Goal: Use online tool/utility: Utilize a website feature to perform a specific function

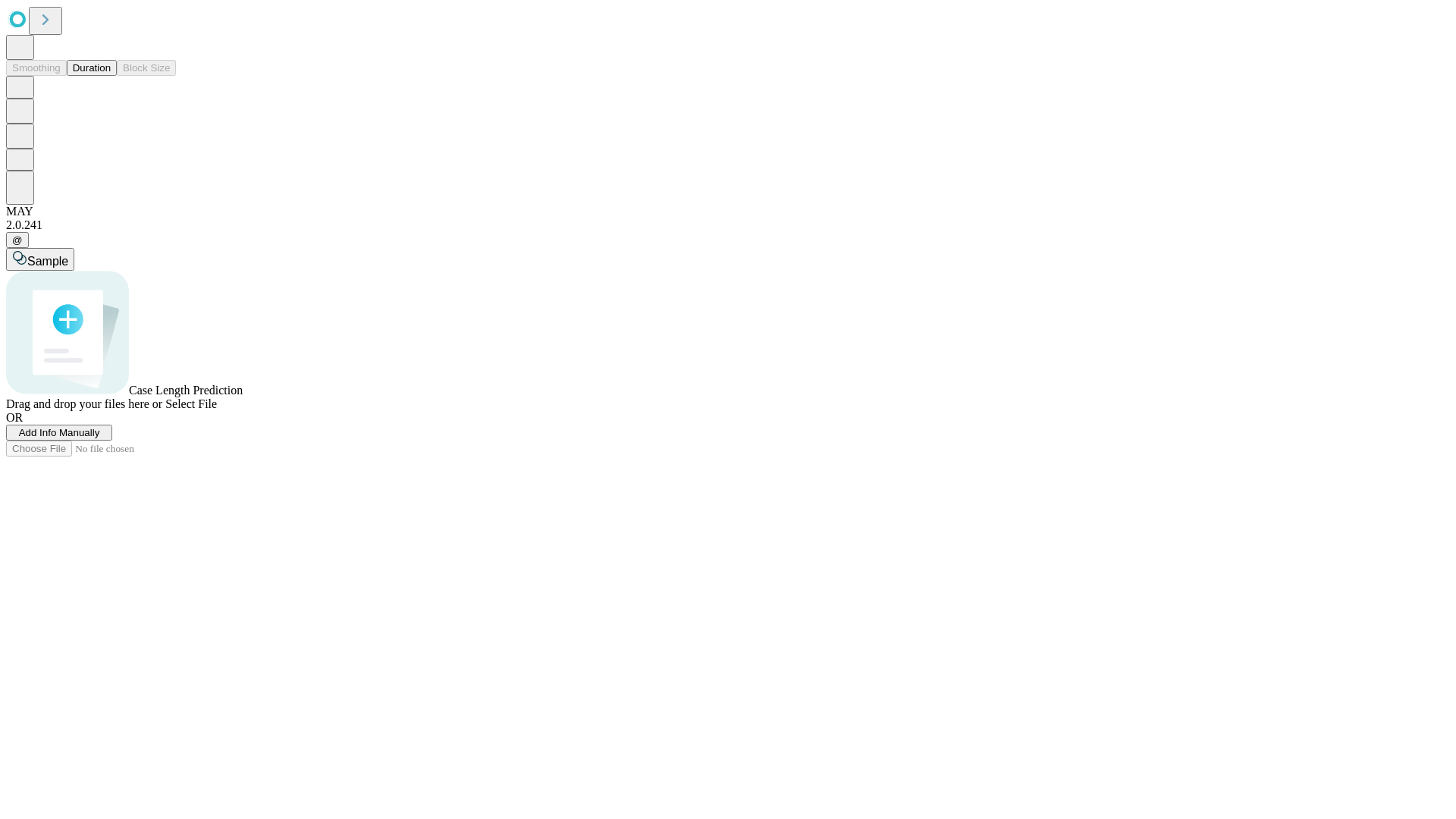
click at [111, 76] on button "Duration" at bounding box center [92, 67] width 50 height 16
click at [217, 410] on span "Select File" at bounding box center [191, 403] width 52 height 13
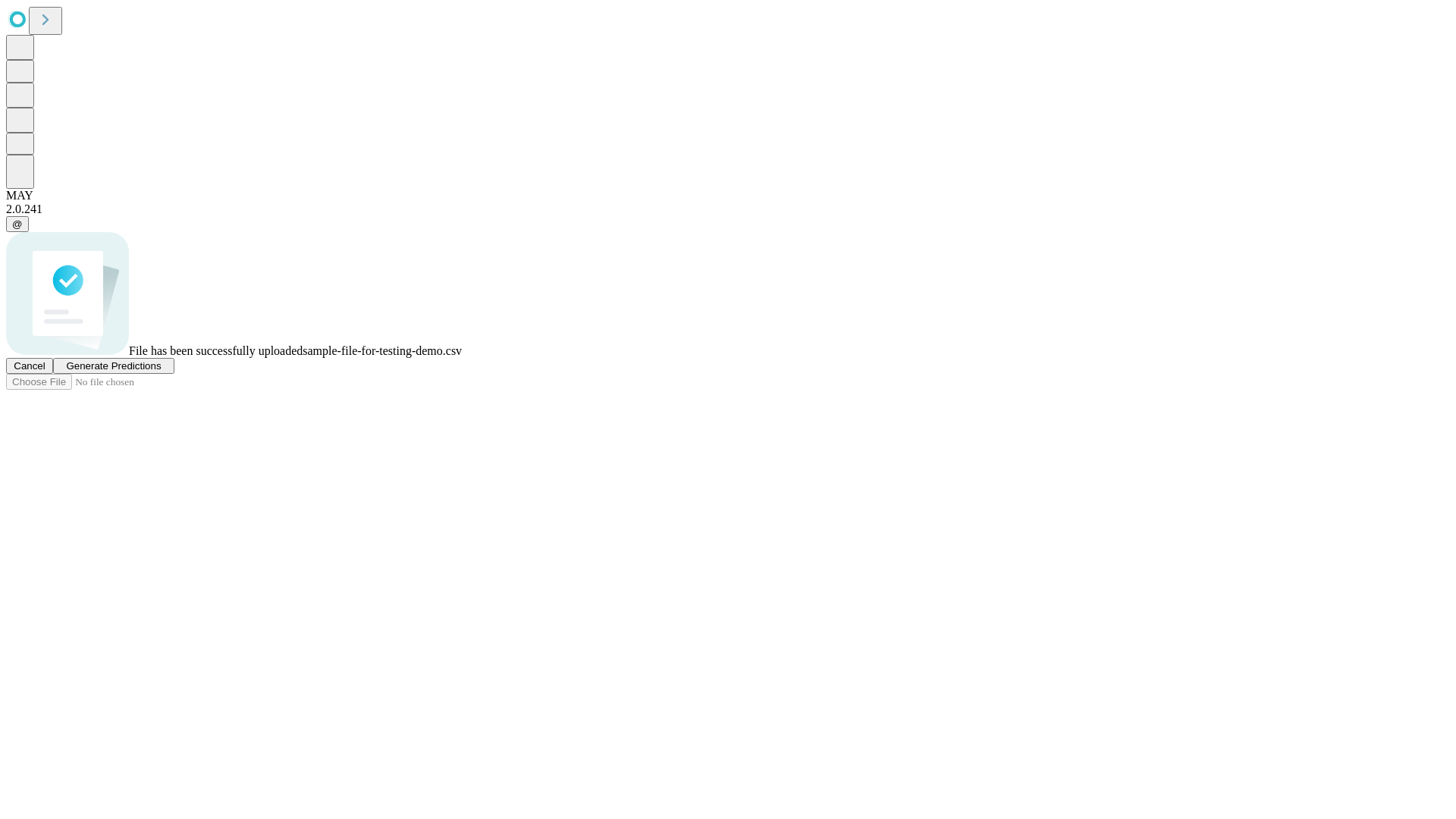
click at [161, 371] on span "Generate Predictions" at bounding box center [113, 365] width 95 height 11
